Goal: Information Seeking & Learning: Understand process/instructions

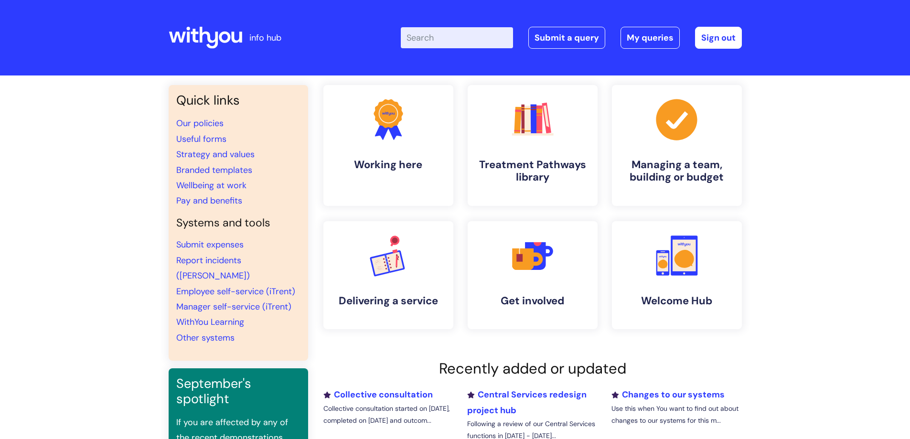
click at [453, 42] on input "Enter your search term here..." at bounding box center [457, 37] width 112 height 21
type input "leaving"
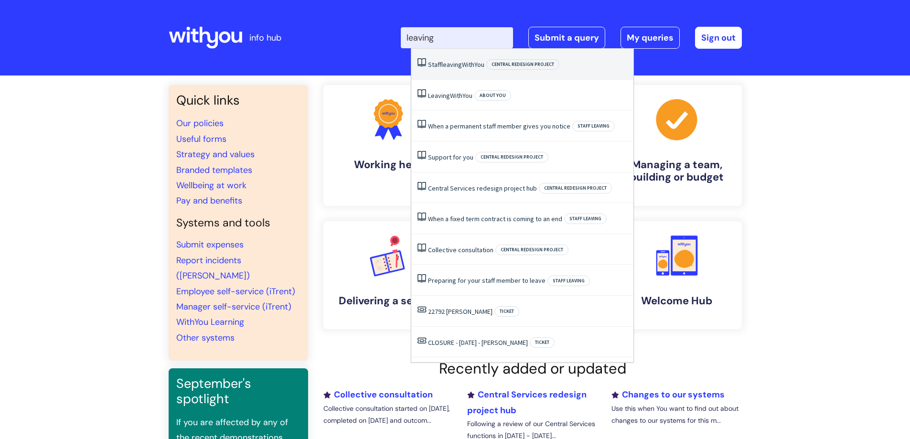
click at [448, 75] on li "Staff leaving WithYou Central redesign project" at bounding box center [522, 64] width 222 height 31
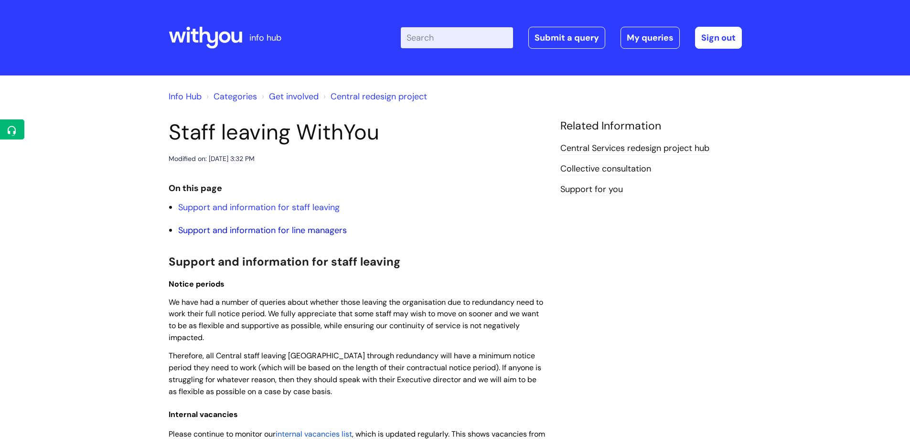
click at [330, 228] on link "Support and information for line managers" at bounding box center [262, 230] width 169 height 11
click at [458, 32] on input "Enter your search term here..." at bounding box center [457, 37] width 112 height 21
type input "leaving"
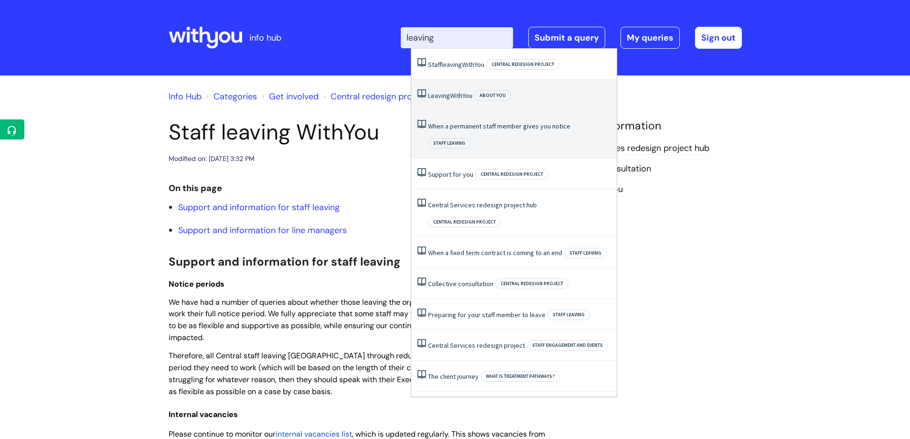
click at [459, 123] on link "When a permanent staff member gives you notice" at bounding box center [499, 126] width 142 height 9
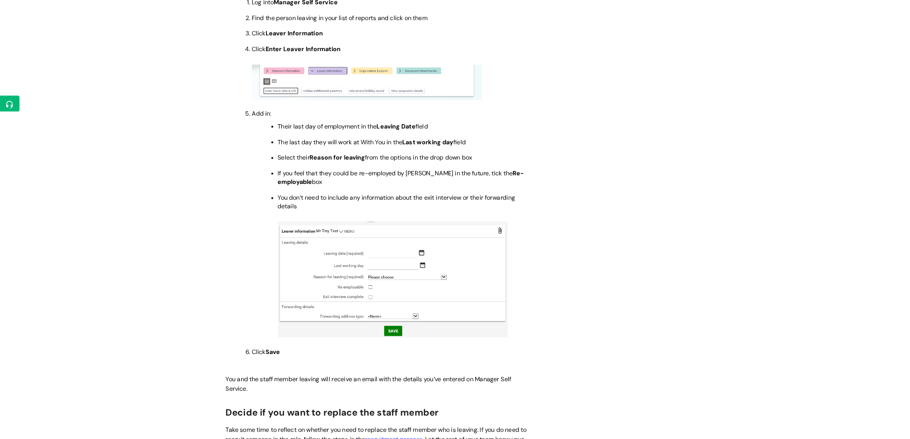
scroll to position [478, 0]
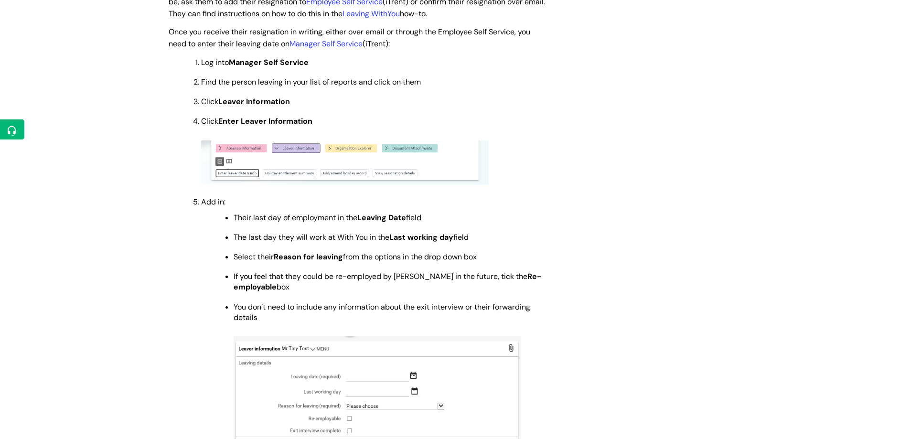
click at [102, 133] on div "Info Hub Categories Managing a team, building or budget Staff leaving When a pe…" at bounding box center [455, 181] width 910 height 1166
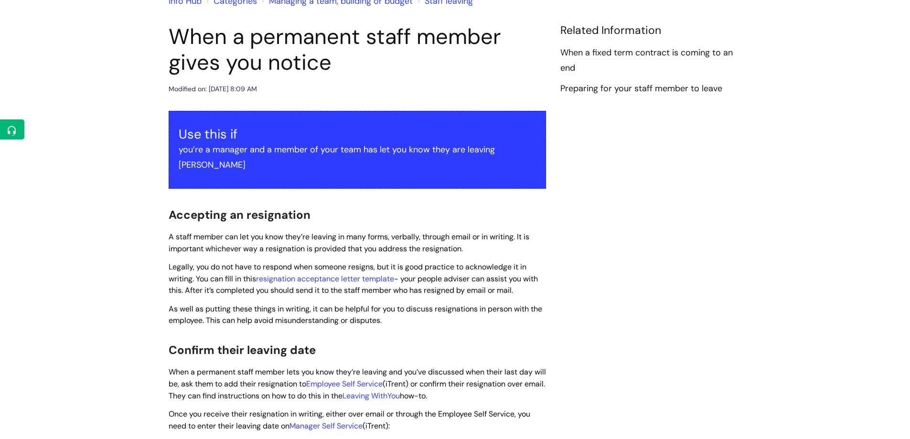
scroll to position [0, 0]
